Goal: Information Seeking & Learning: Learn about a topic

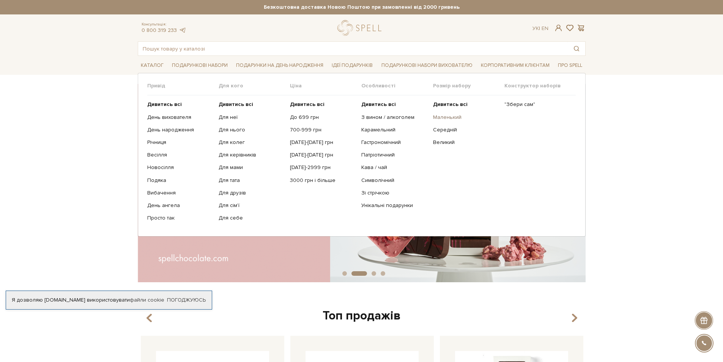
click at [453, 115] on link "Маленький" at bounding box center [466, 117] width 66 height 7
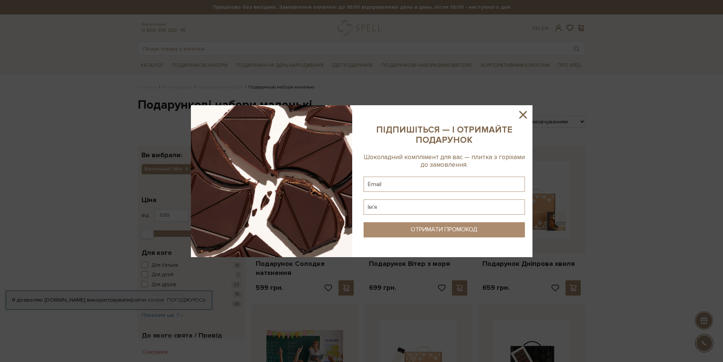
click at [522, 114] on icon at bounding box center [523, 115] width 8 height 8
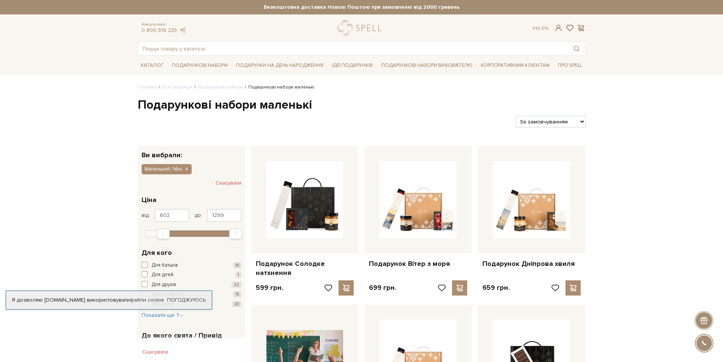
type input "599"
drag, startPoint x: 149, startPoint y: 234, endPoint x: 134, endPoint y: 226, distance: 16.8
click at [138, 231] on div "599 - 1,3 тис. грн. Ціна від 599 до 1299 599 774 949 1,1 тис. 1,3 тис. Виберіть…" at bounding box center [191, 215] width 107 height 53
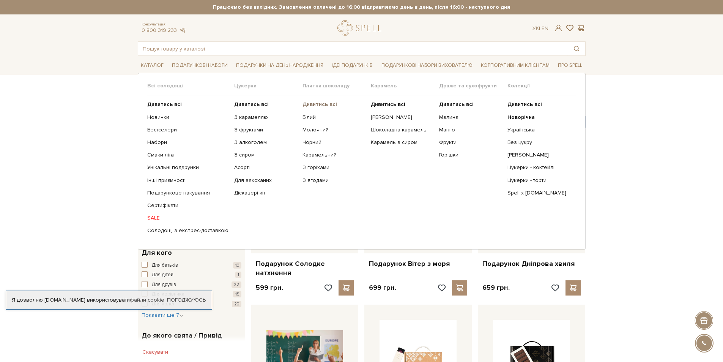
click at [309, 105] on b "Дивитись всі" at bounding box center [319, 104] width 35 height 6
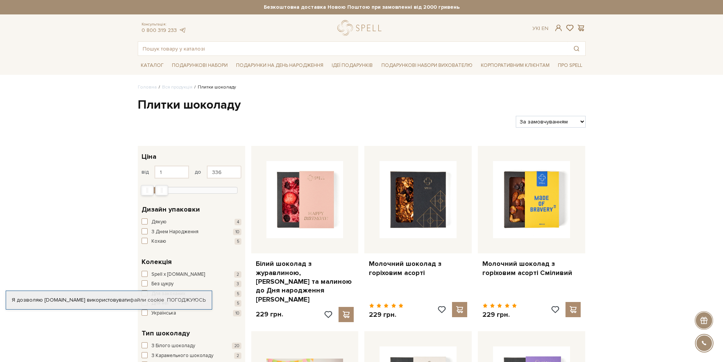
drag, startPoint x: 233, startPoint y: 192, endPoint x: 519, endPoint y: 137, distance: 291.6
click at [159, 193] on div "Max" at bounding box center [162, 190] width 12 height 10
click at [155, 184] on div "1,0 426 850 1,3 тис. 1,7 тис." at bounding box center [192, 187] width 100 height 11
type input "1699"
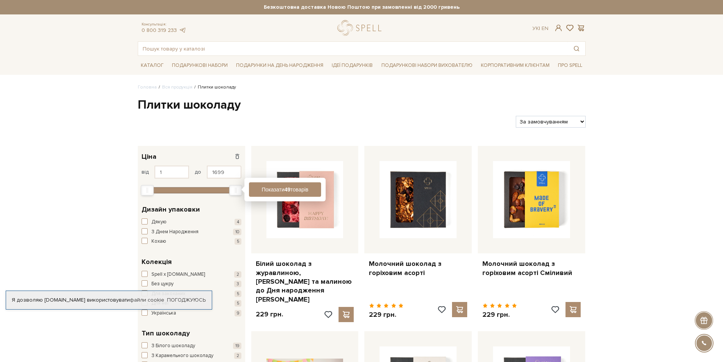
drag, startPoint x: 161, startPoint y: 189, endPoint x: 321, endPoint y: 190, distance: 159.7
click at [245, 190] on div "Фільтр 1 - 1,7 тис. грн. Ціна від 1 до 1699 1,0 426 850 1,3 тис. 1,7 тис. Показ…" at bounding box center [191, 315] width 107 height 339
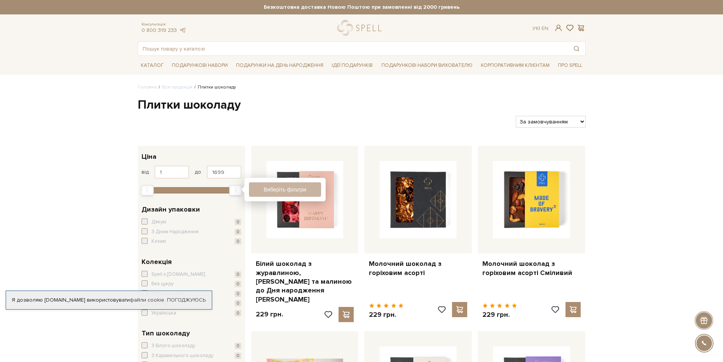
click at [582, 120] on select "За замовчуванням За Ціною (зростання) За Ціною (зменшення) Новинки За популярні…" at bounding box center [550, 122] width 69 height 12
select select "https://spellchocolate.com/our-productions/plitki-shokoladu/?sort=p.price&order…"
click at [516, 116] on select "За замовчуванням За Ціною (зростання) За Ціною (зменшення) Новинки За популярні…" at bounding box center [550, 122] width 69 height 12
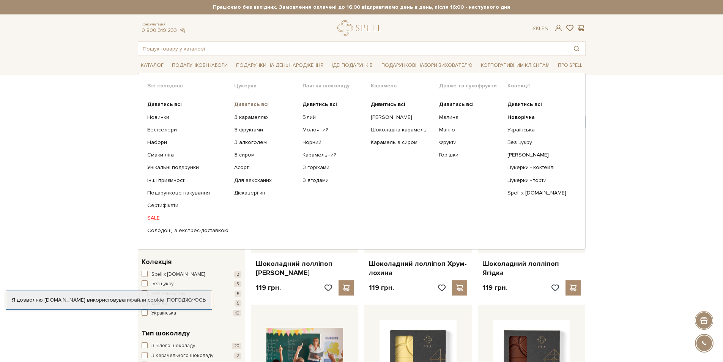
click at [252, 102] on b "Дивитись всі" at bounding box center [251, 104] width 35 height 6
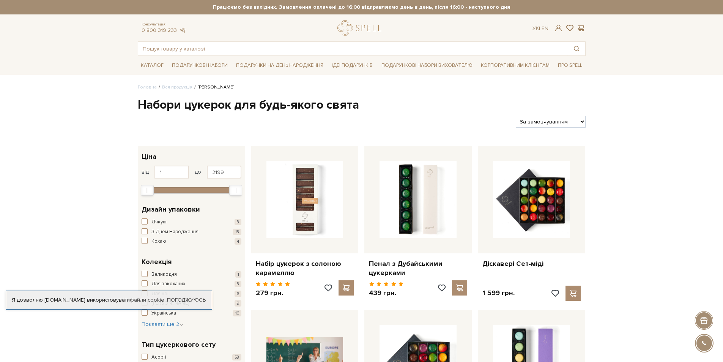
click at [577, 121] on select "За замовчуванням За Ціною (зростання) За Ціною (зменшення) Новинки За популярні…" at bounding box center [550, 122] width 69 height 12
select select "https://spellchocolate.com/our-productions/seti-cukerok/?sort=p.price&order=ASC"
click at [516, 116] on select "За замовчуванням За Ціною (зростання) За Ціною (зменшення) Новинки За популярні…" at bounding box center [550, 122] width 69 height 12
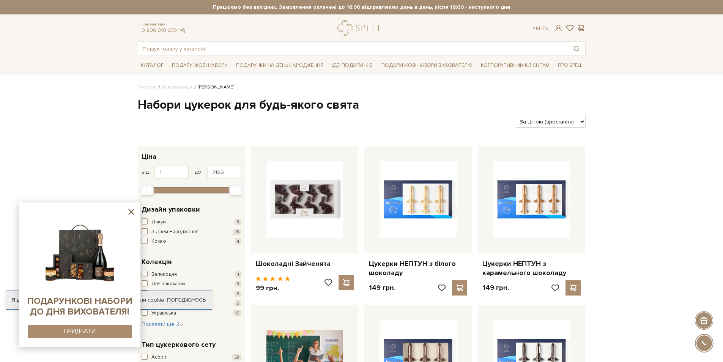
click at [129, 212] on icon at bounding box center [130, 211] width 9 height 9
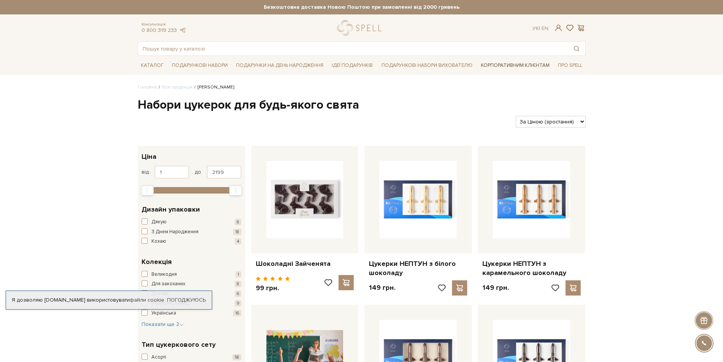
click at [495, 63] on link "Корпоративним клієнтам" at bounding box center [515, 65] width 75 height 13
